Goal: Check status: Check status

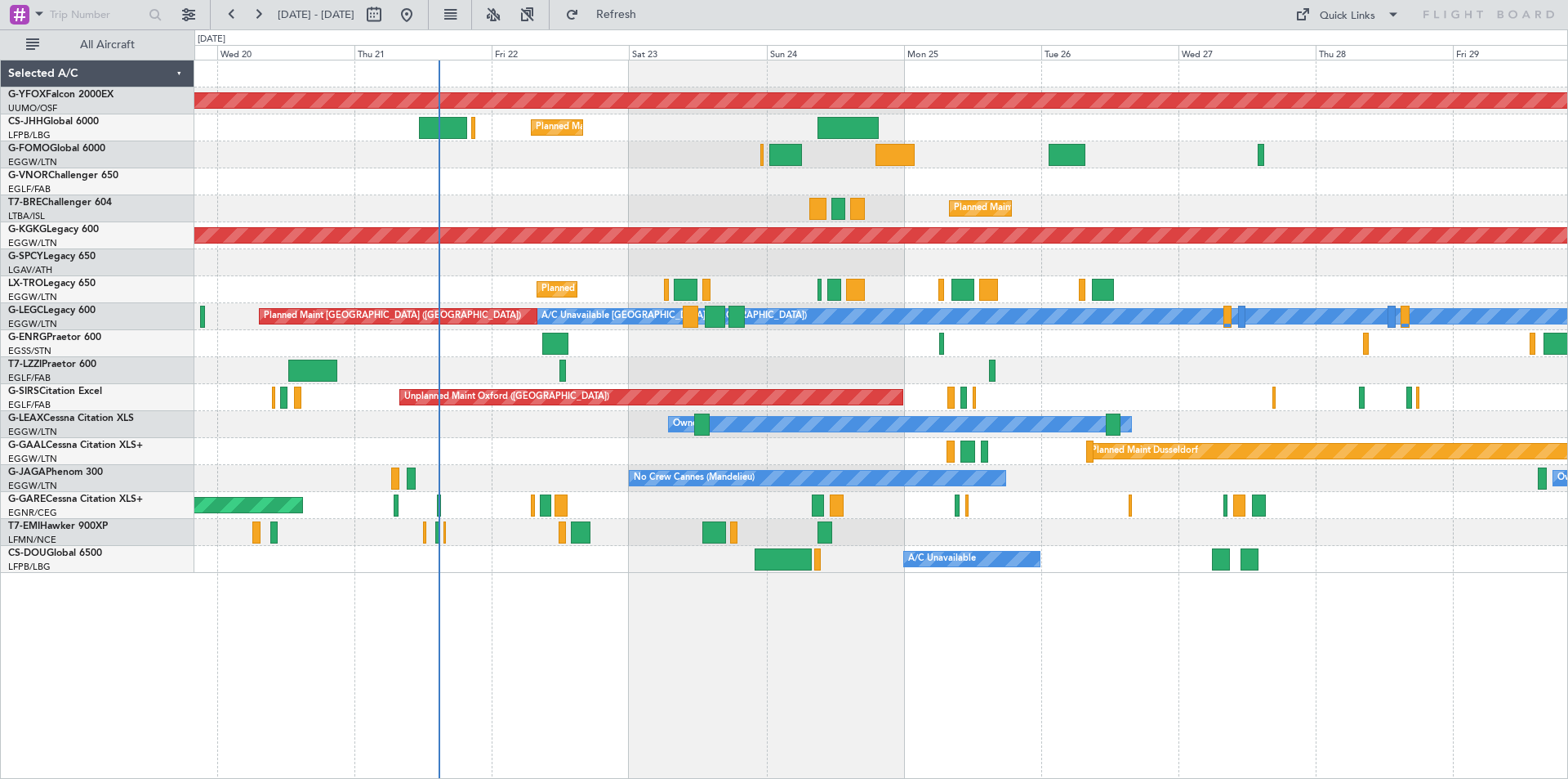
click at [254, 322] on div "A/C Unavailable London (Luton) Planned Maint London (Luton)" at bounding box center [881, 317] width 1374 height 27
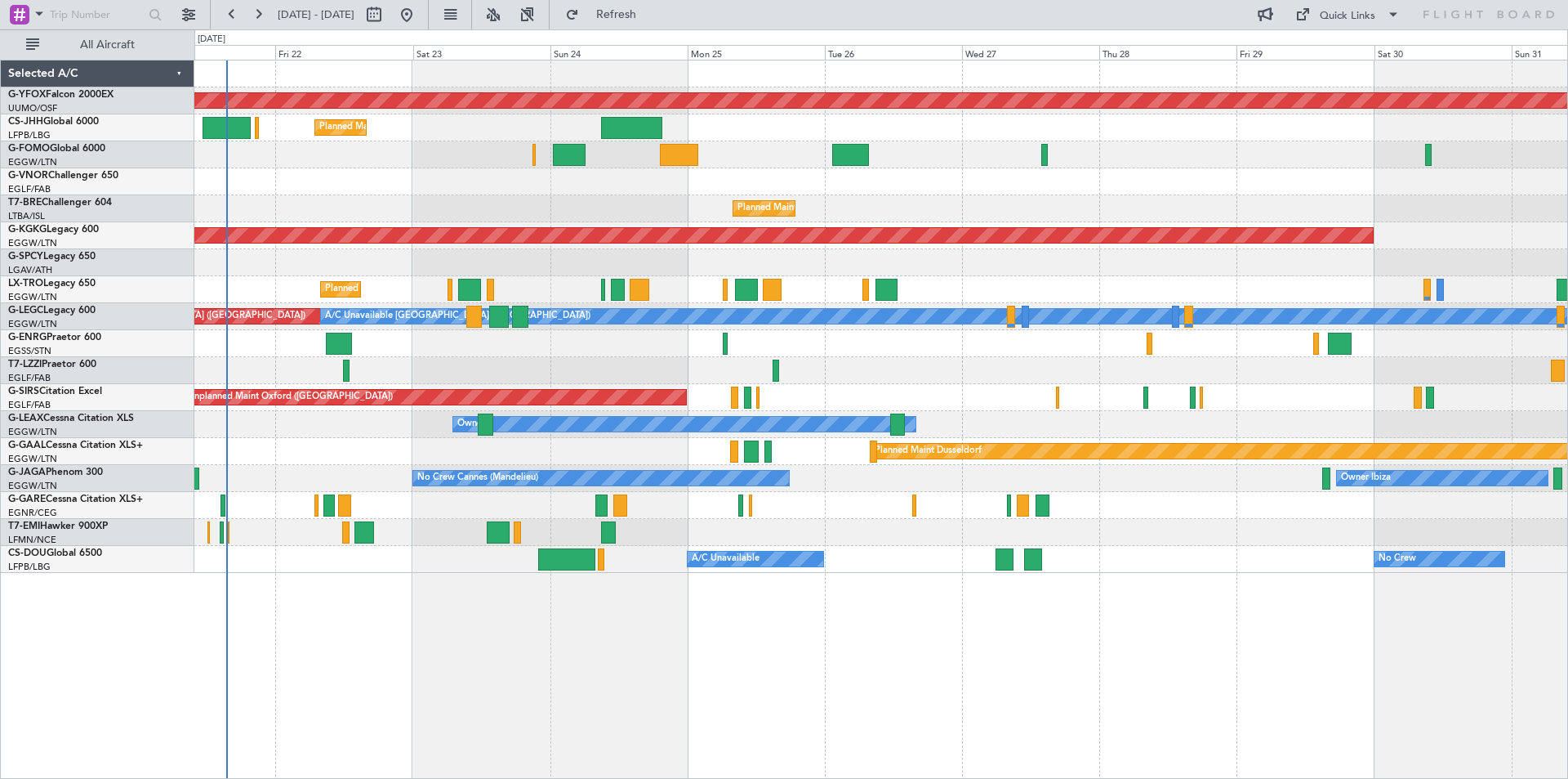
click at [858, 287] on div "Planned Maint [GEOGRAPHIC_DATA] ([GEOGRAPHIC_DATA])" at bounding box center [881, 290] width 1374 height 27
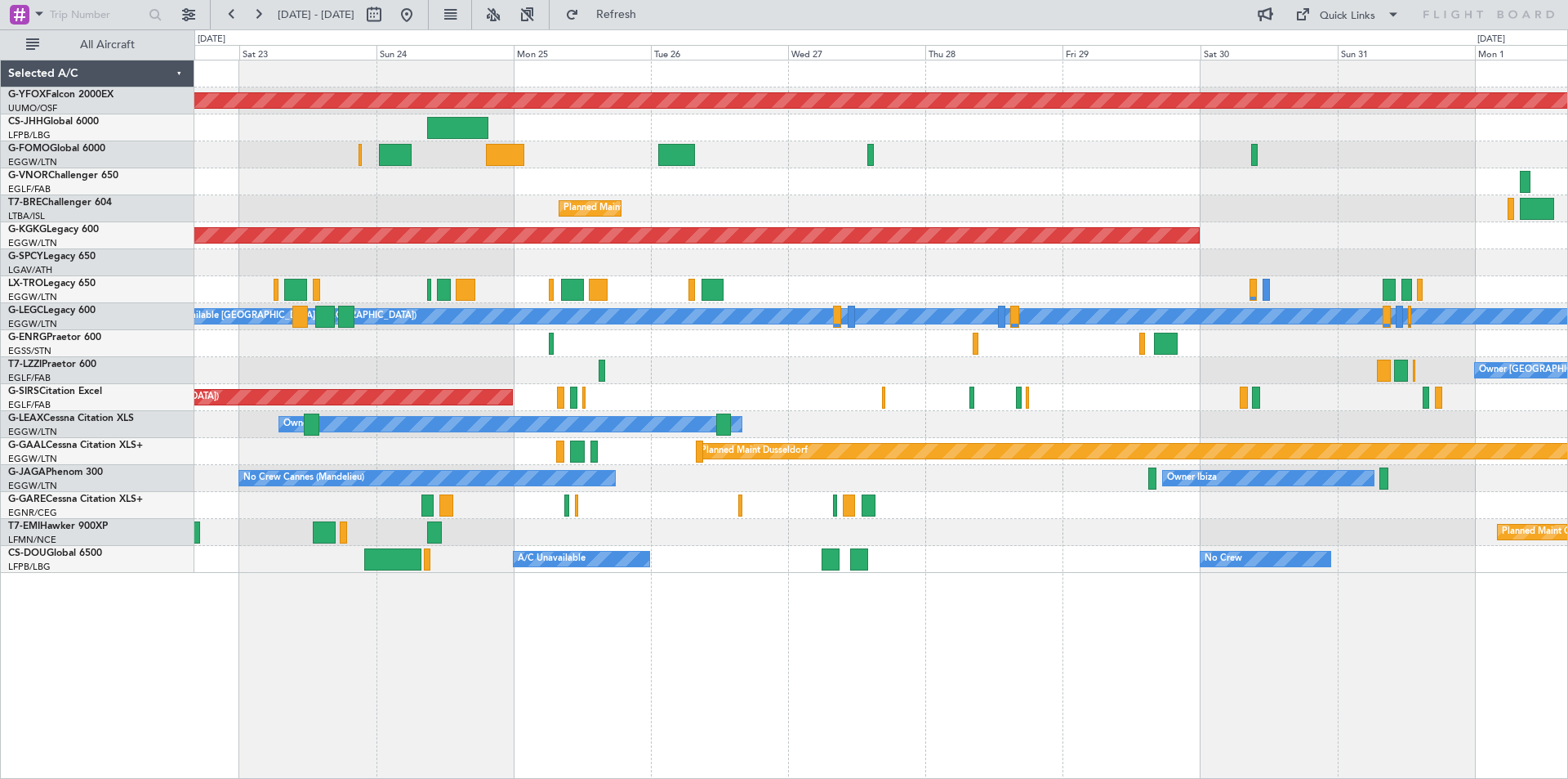
click at [957, 130] on div "Planned Maint [GEOGRAPHIC_DATA] ([GEOGRAPHIC_DATA])" at bounding box center [881, 128] width 1374 height 27
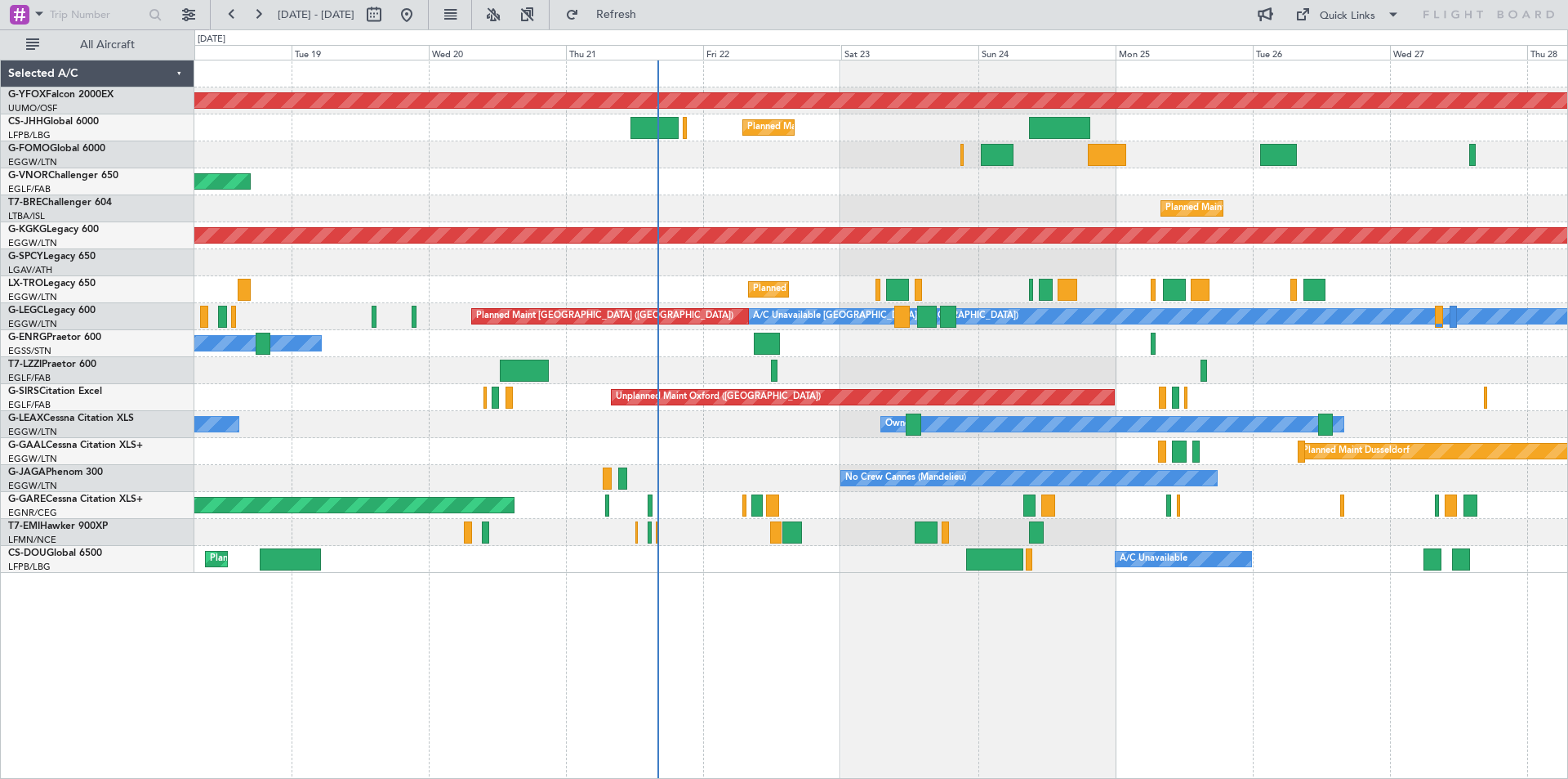
click at [1248, 398] on div "AOG Maint Ostafyevo Planned Maint [GEOGRAPHIC_DATA] ([GEOGRAPHIC_DATA]) Planned…" at bounding box center [881, 316] width 1374 height 512
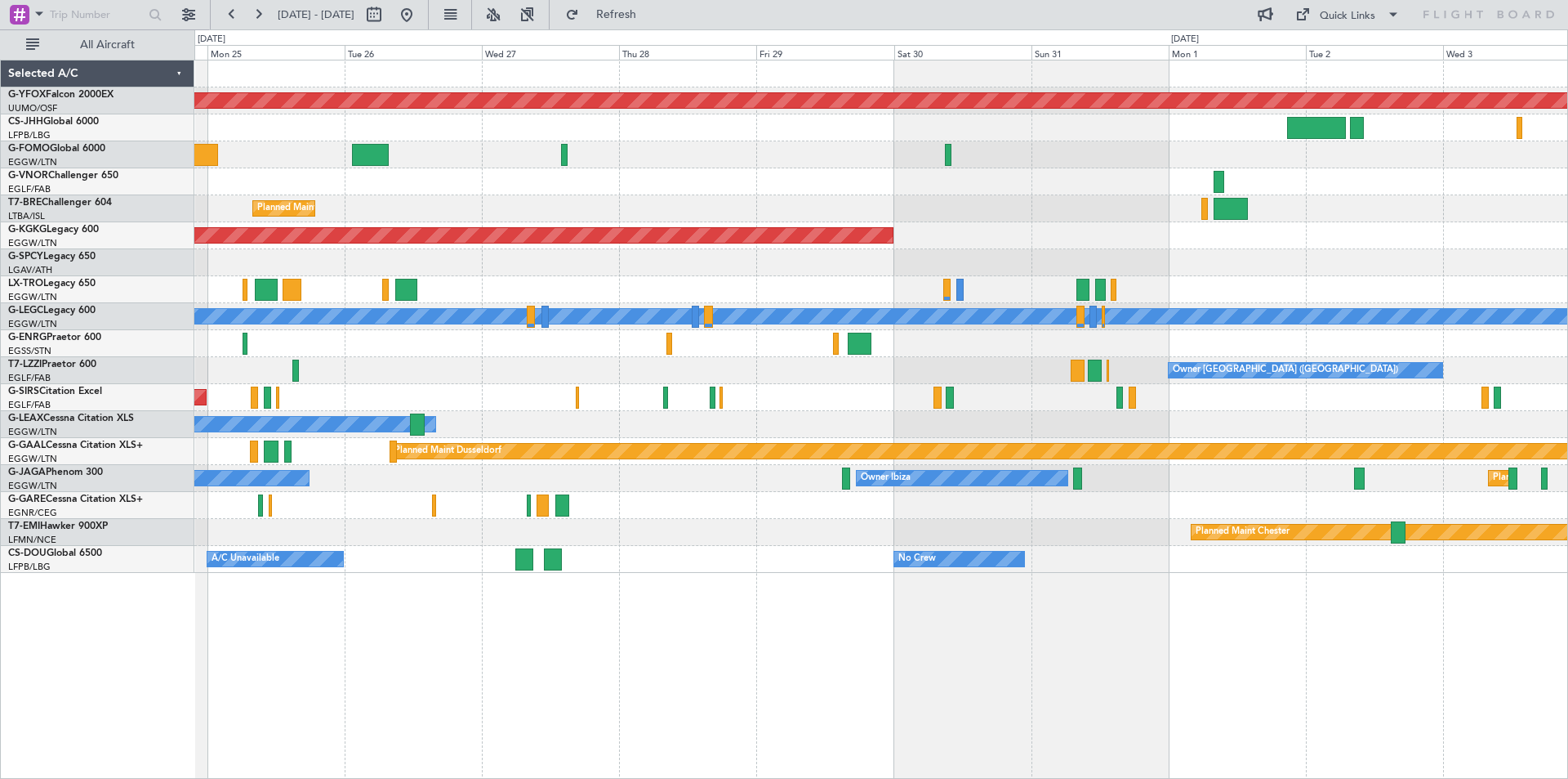
click at [427, 282] on div "Planned Maint [GEOGRAPHIC_DATA] ([GEOGRAPHIC_DATA])" at bounding box center [881, 290] width 1374 height 27
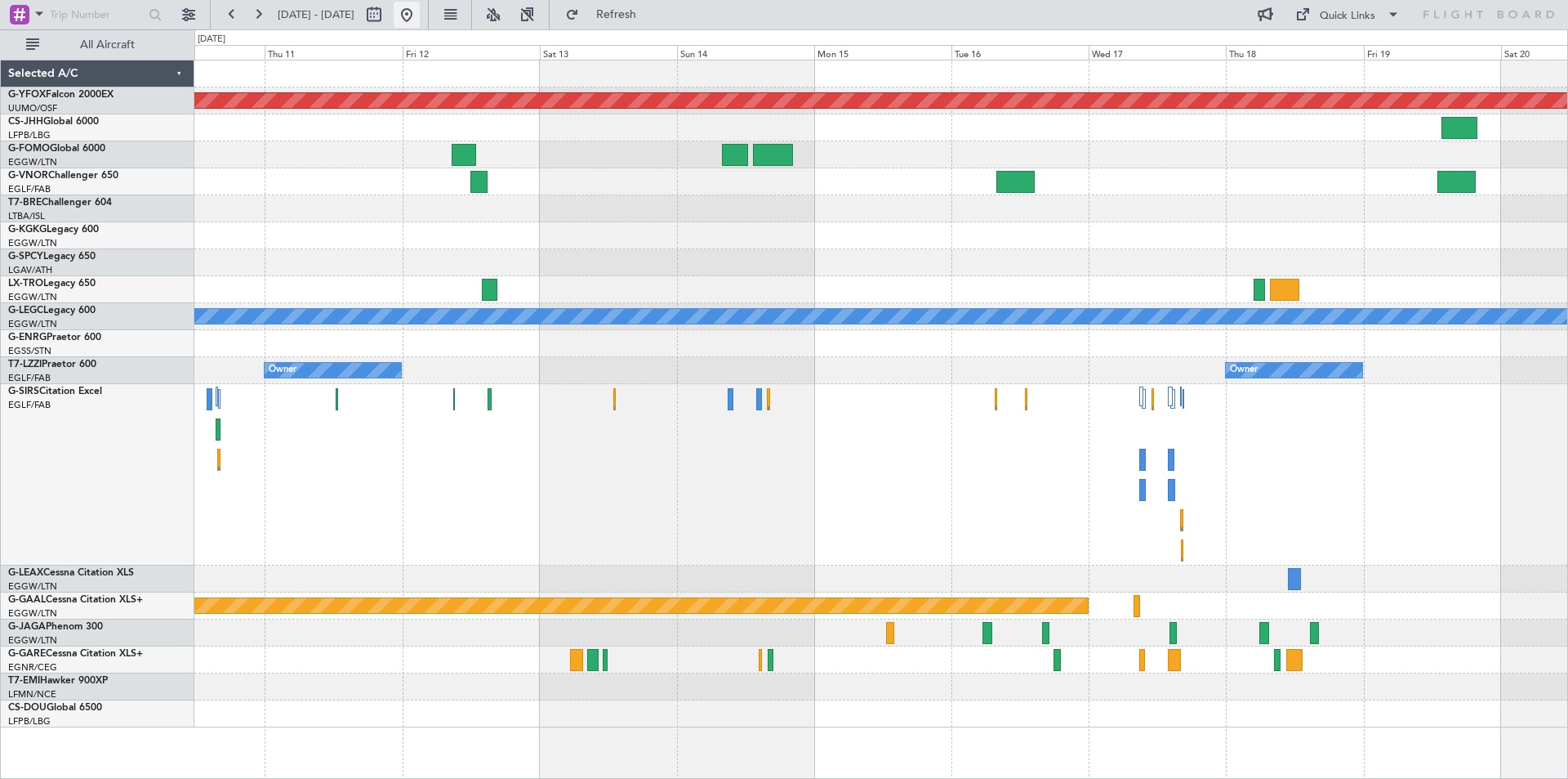
click at [419, 24] on button at bounding box center [406, 14] width 26 height 26
